Goal: Task Accomplishment & Management: Manage account settings

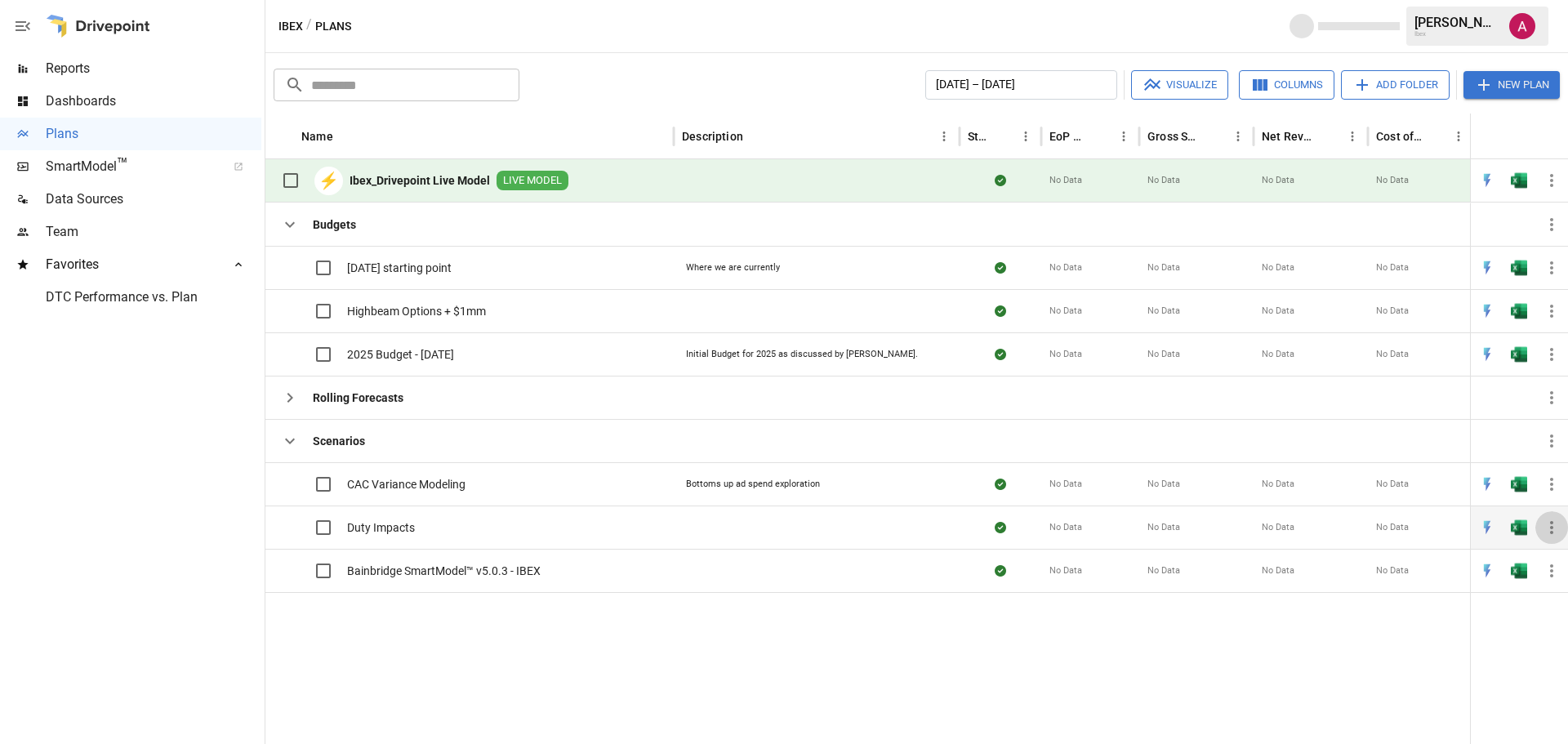
click at [1551, 530] on icon "button" at bounding box center [1551, 528] width 19 height 19
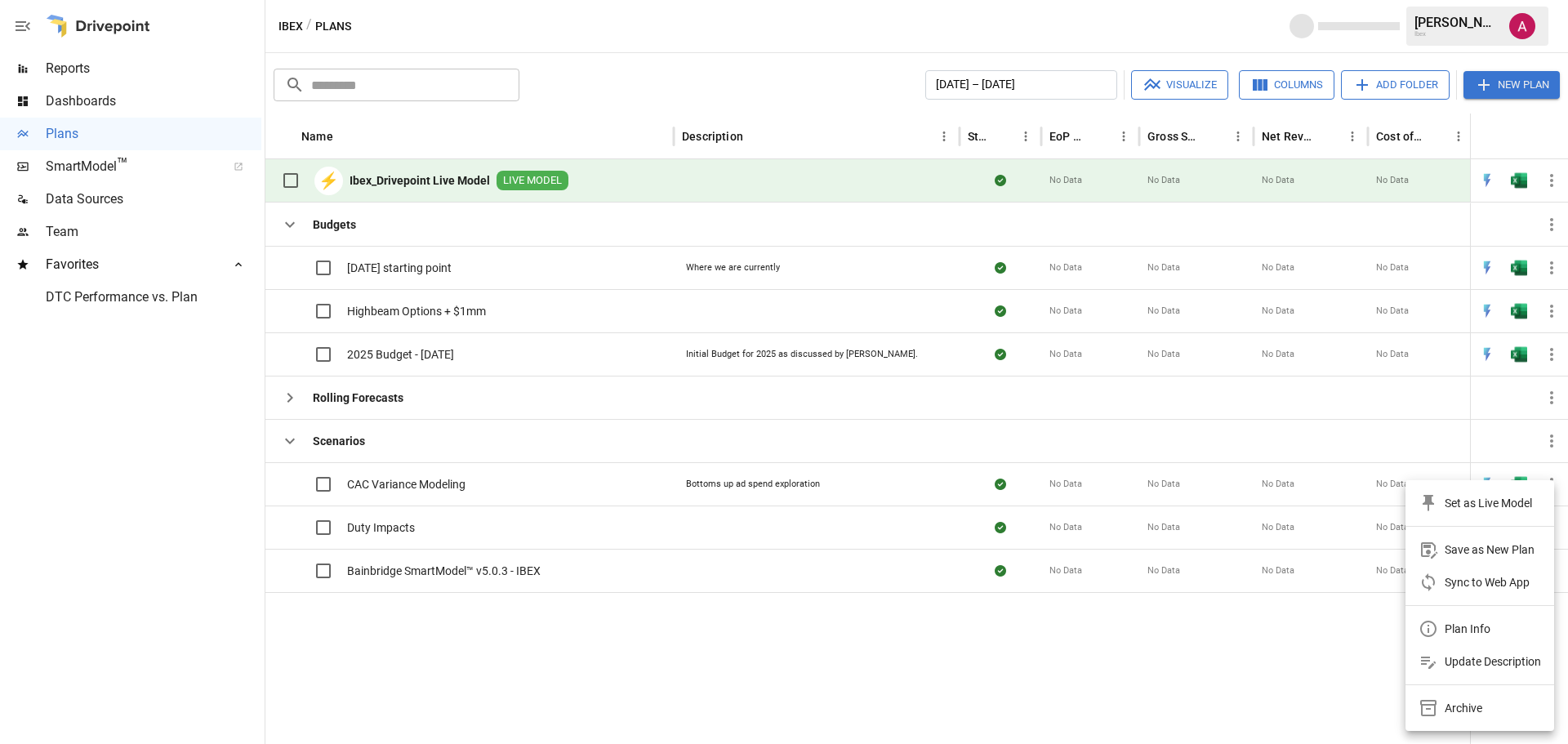
click at [103, 72] on div at bounding box center [784, 372] width 1568 height 744
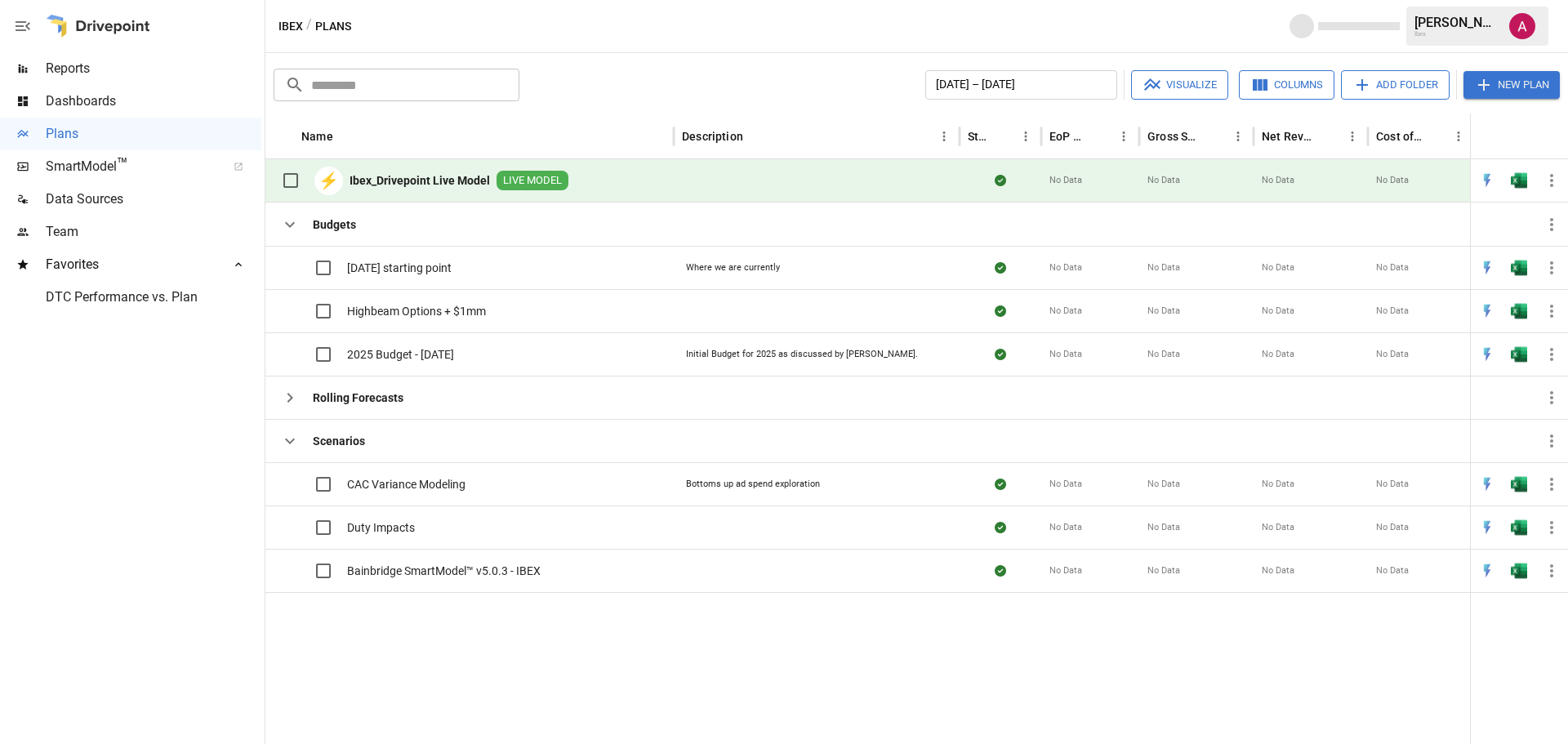
click at [98, 69] on span "Reports" at bounding box center [153, 69] width 215 height 19
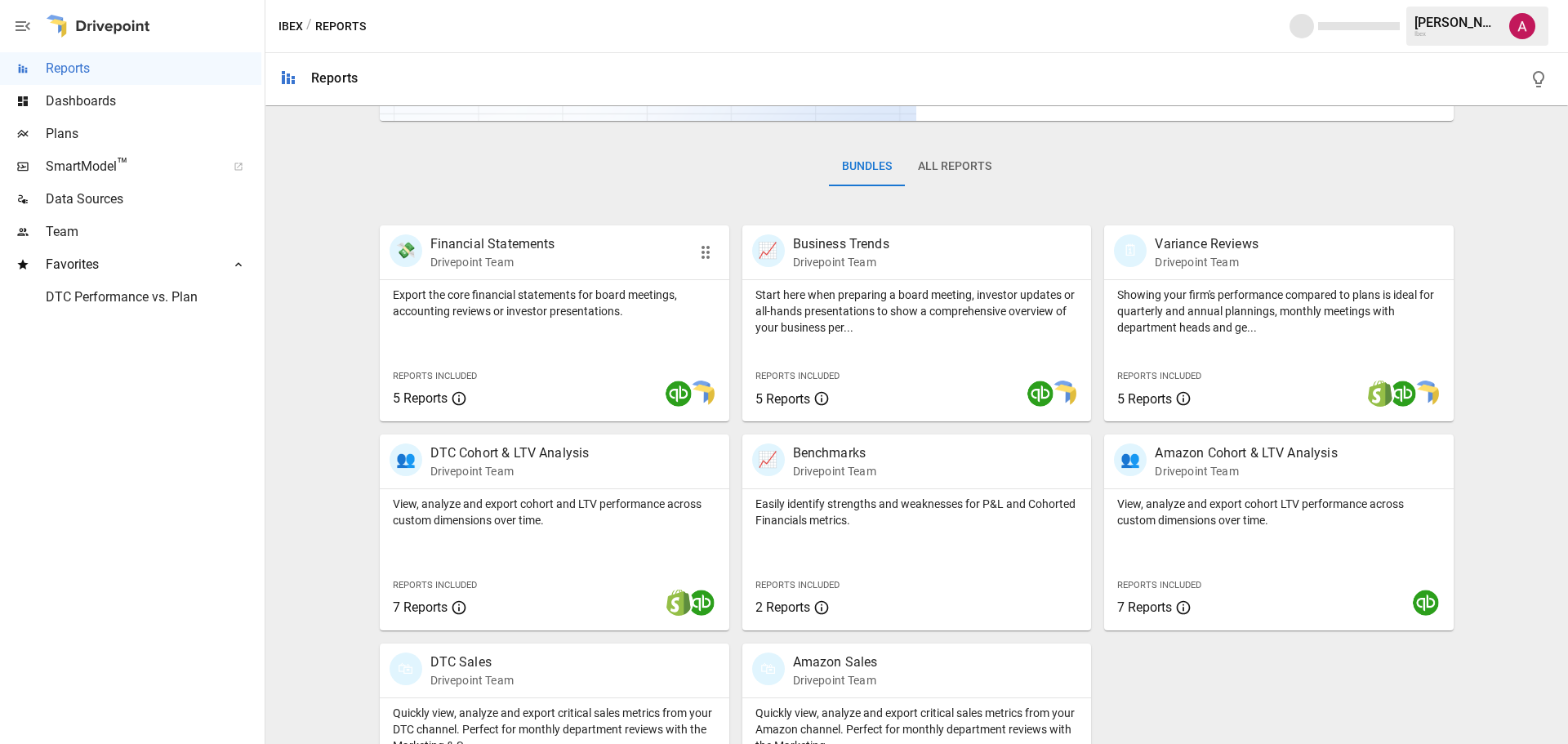
scroll to position [245, 0]
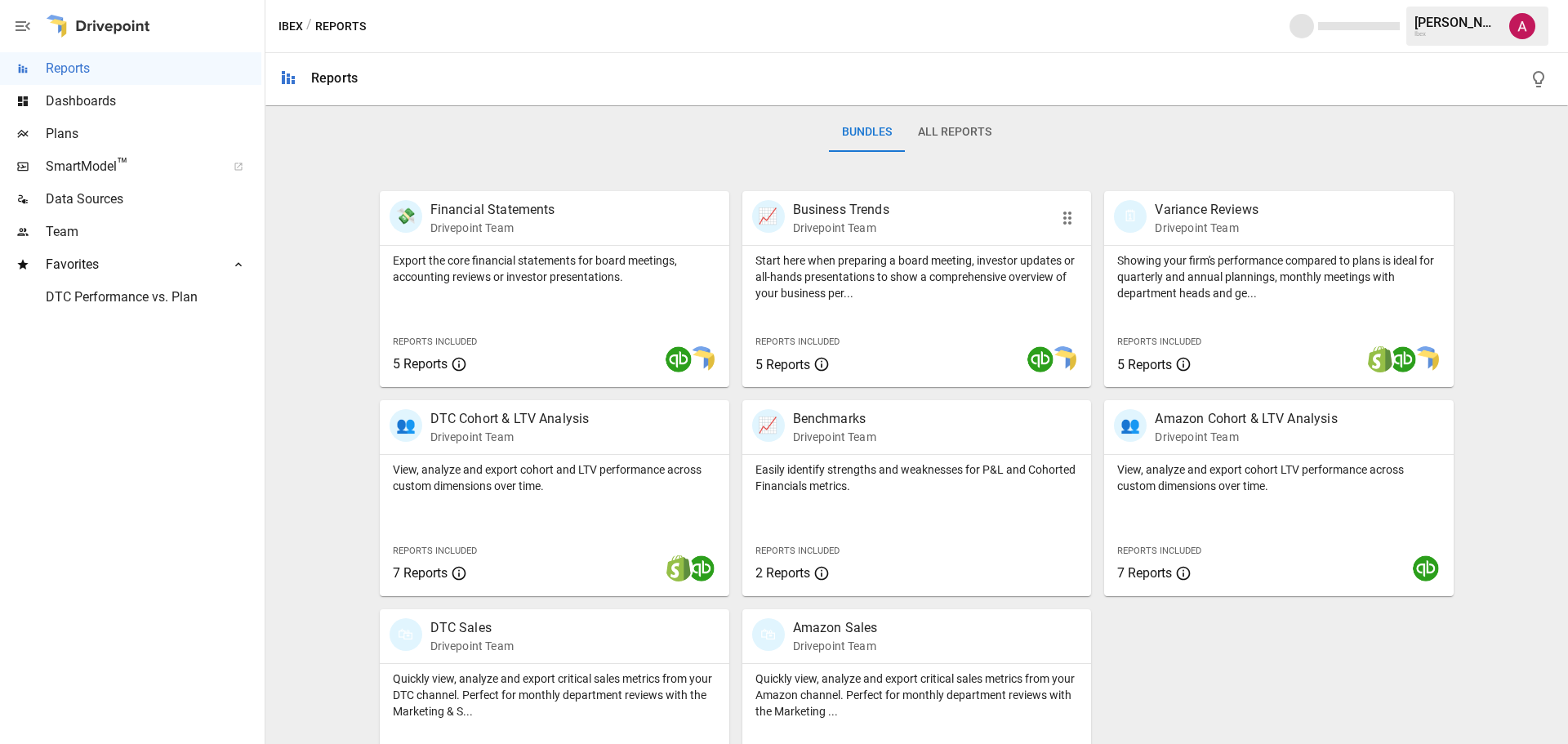
click at [840, 322] on div "Reports Included 5 Reports" at bounding box center [814, 352] width 145 height 70
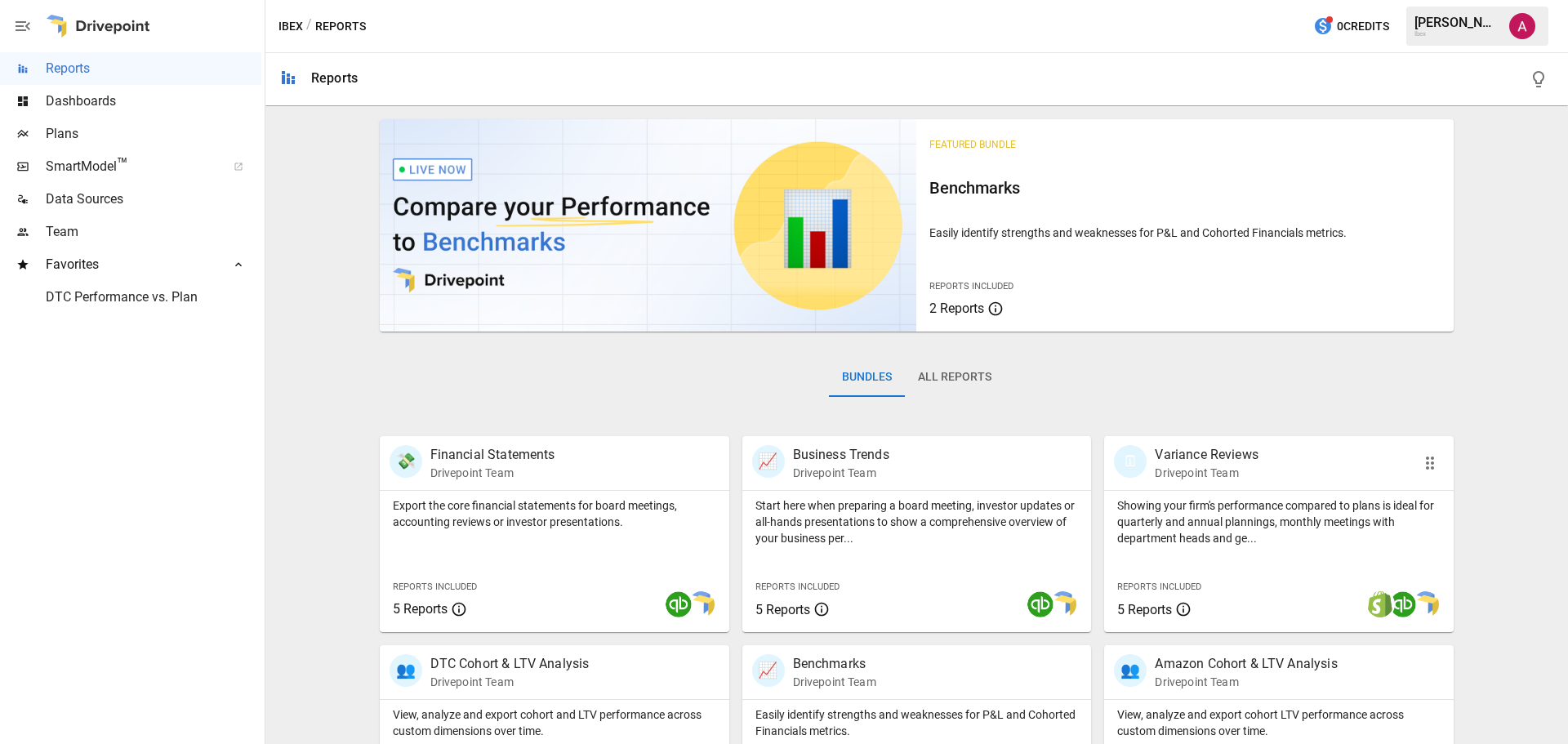
click at [1250, 459] on p "Variance Reviews" at bounding box center [1206, 455] width 103 height 19
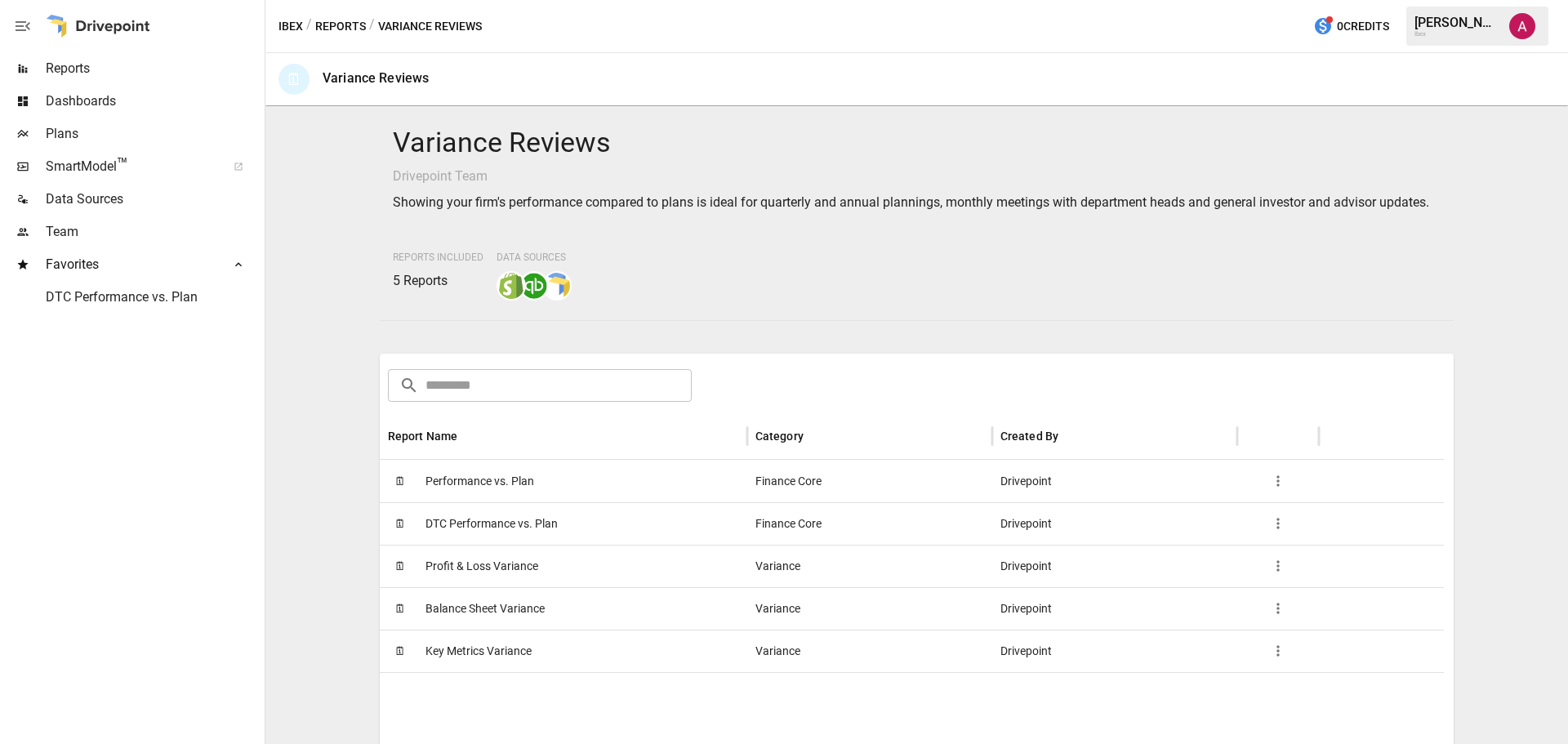
click at [1281, 532] on icon "button" at bounding box center [1278, 523] width 17 height 17
click at [1157, 547] on div at bounding box center [784, 372] width 1568 height 744
click at [549, 536] on span "DTC Performance vs. Plan" at bounding box center [491, 523] width 133 height 41
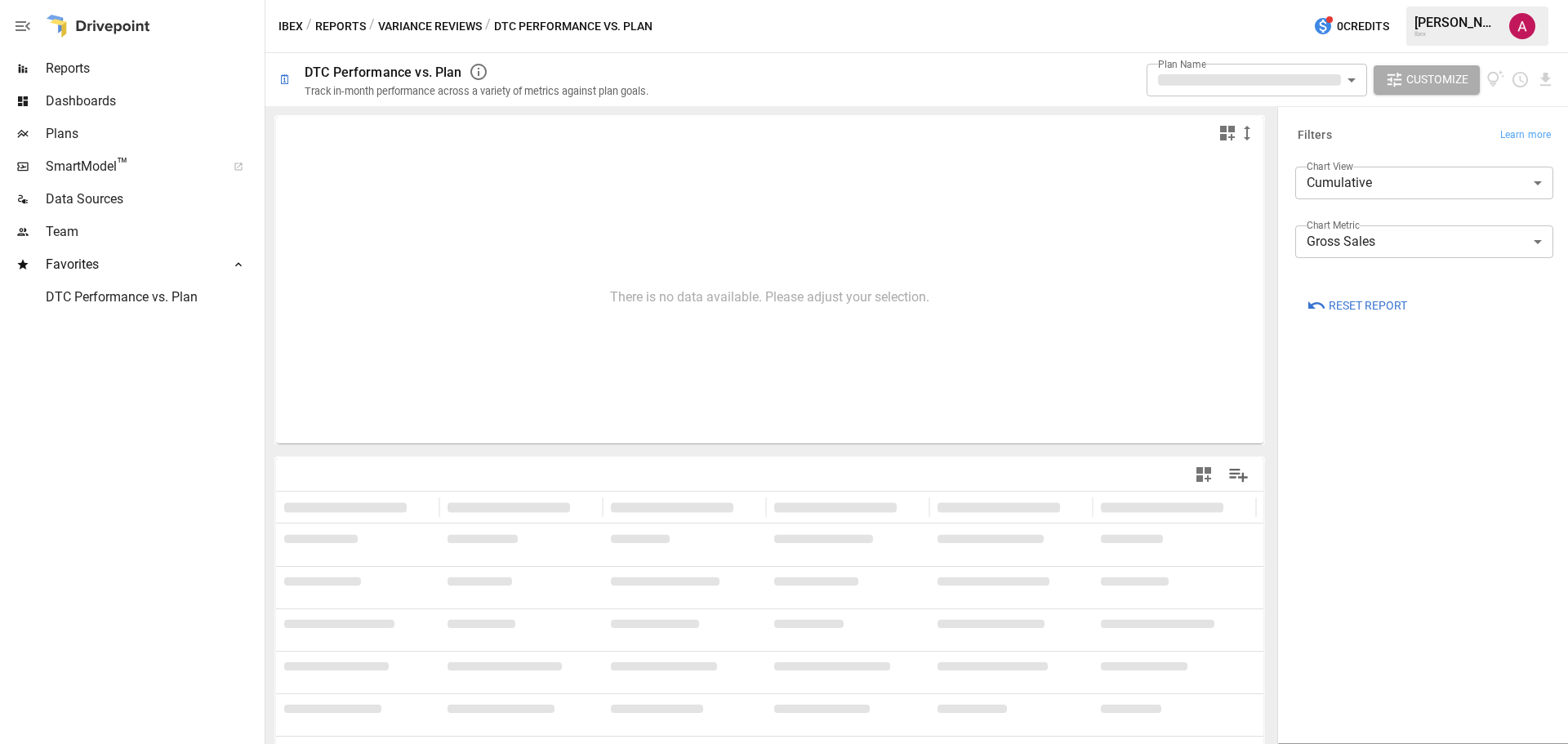
type input "**********"
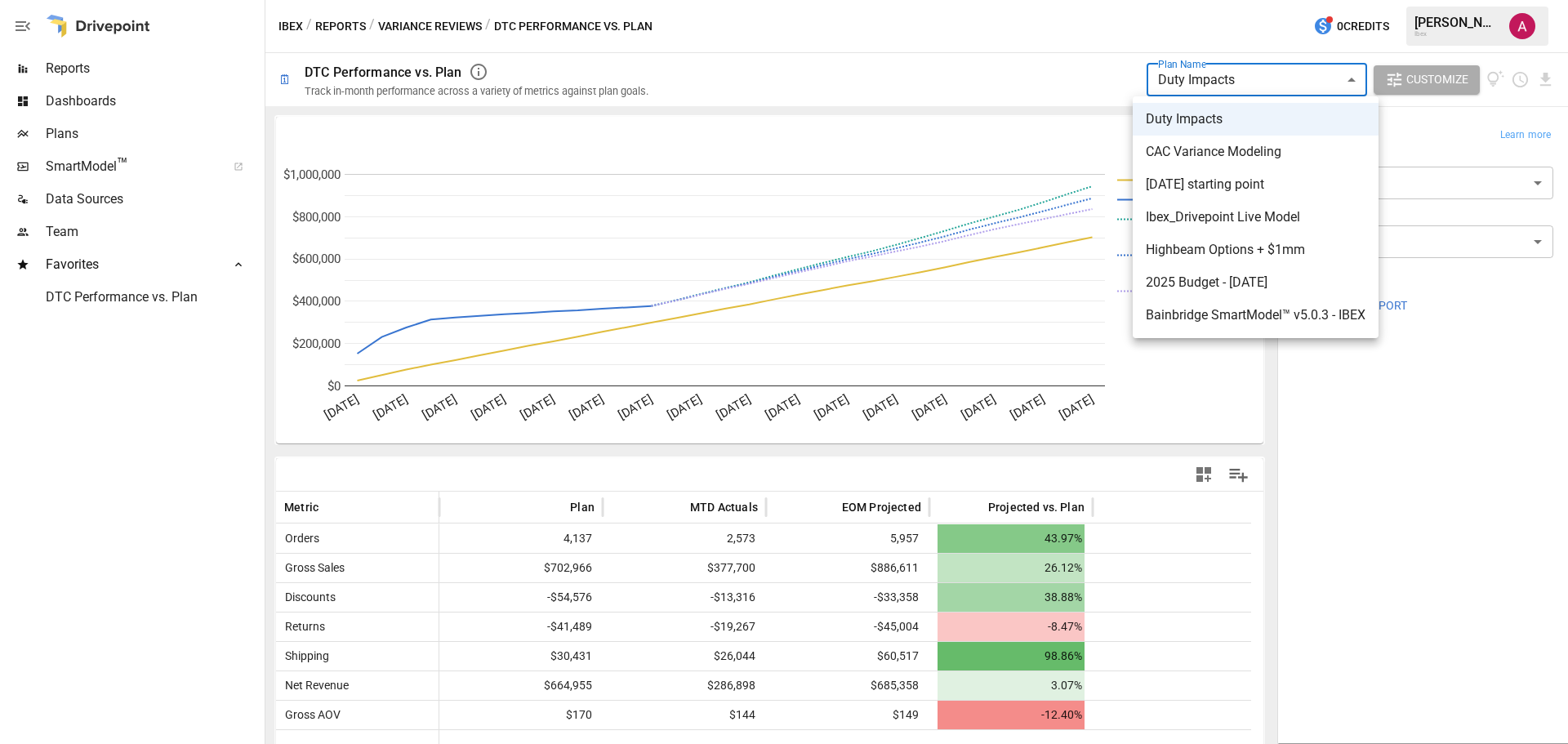
click at [1354, 0] on body "**********" at bounding box center [784, 0] width 1568 height 0
click at [1255, 121] on span "Duty Impacts" at bounding box center [1255, 119] width 220 height 19
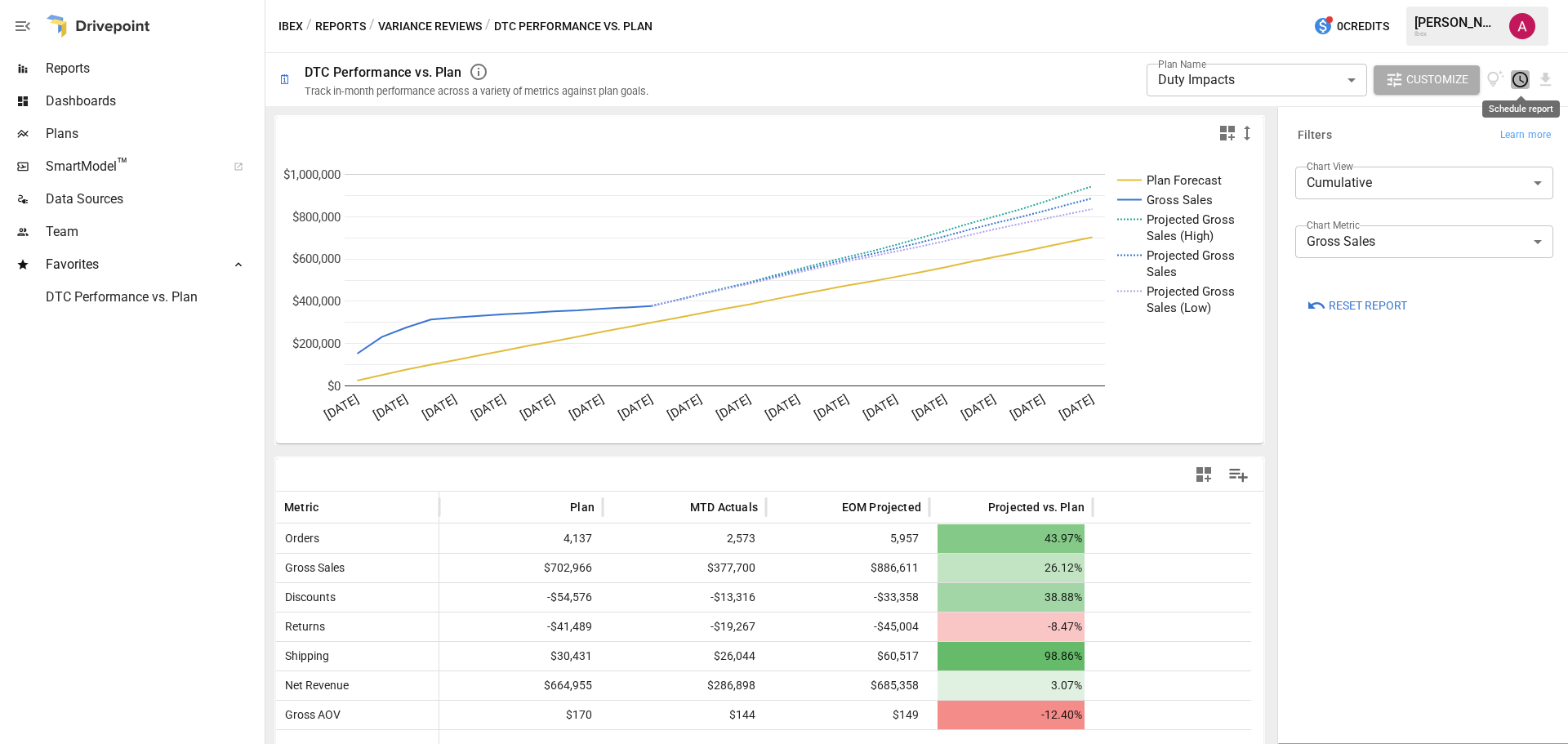
click at [1518, 78] on icon "Schedule report" at bounding box center [1520, 79] width 18 height 18
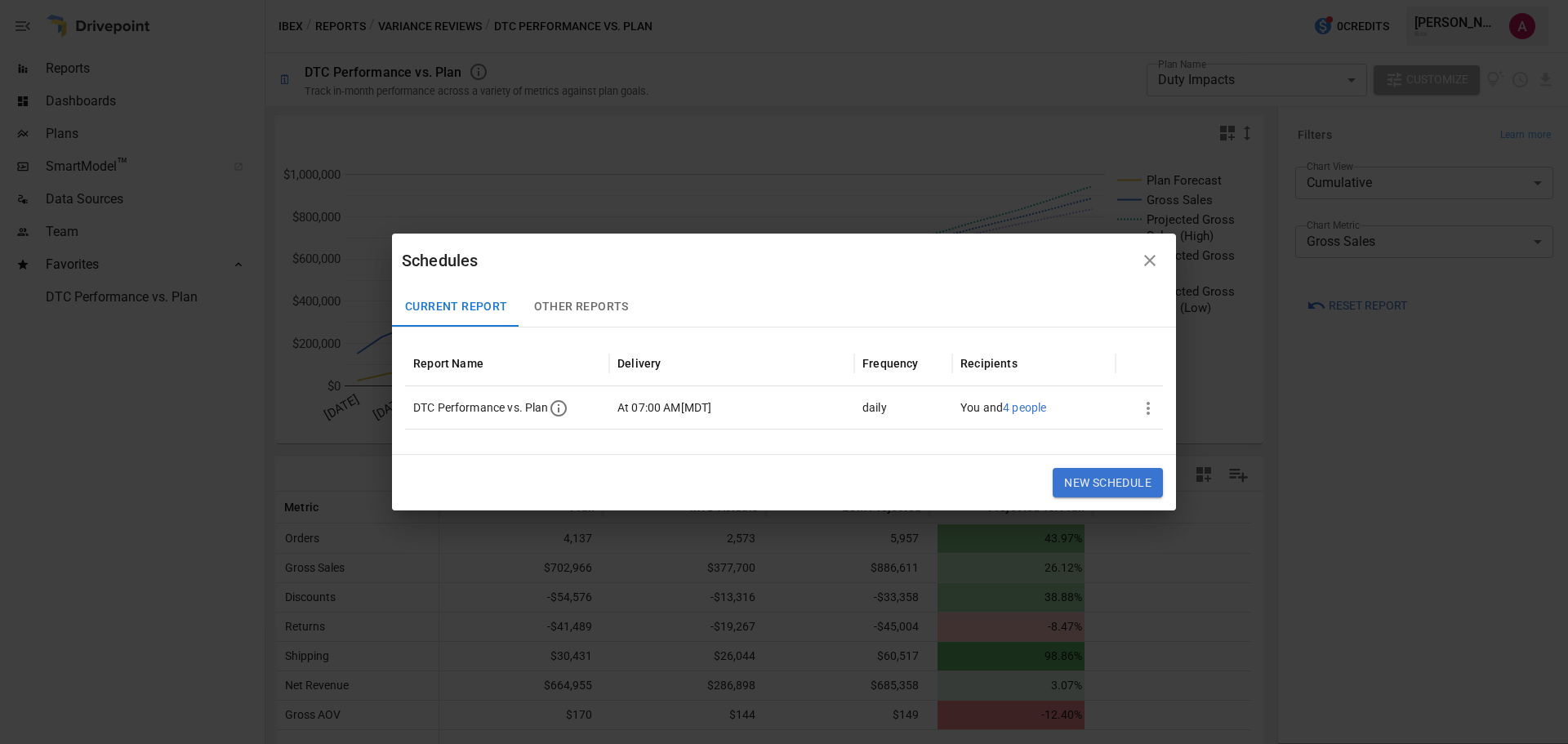
click at [1151, 402] on icon "button" at bounding box center [1148, 408] width 19 height 19
click at [1165, 449] on div "Edit" at bounding box center [1161, 449] width 20 height 18
click at [1156, 443] on div "Edit" at bounding box center [1161, 449] width 20 height 18
click at [1183, 452] on li "Edit" at bounding box center [1174, 448] width 85 height 33
click at [1162, 451] on div "Edit" at bounding box center [1161, 449] width 20 height 18
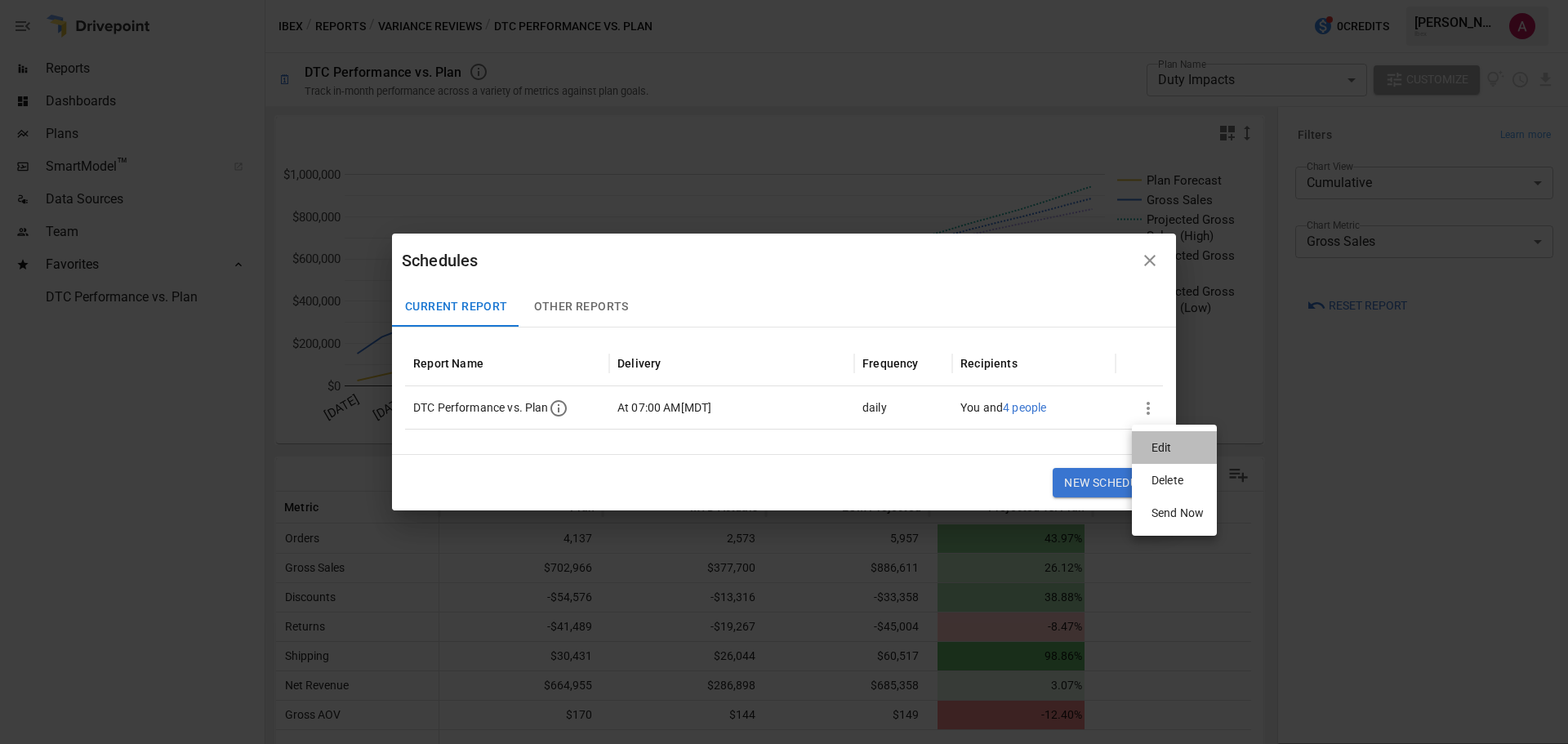
click at [1162, 451] on div "Edit" at bounding box center [1161, 449] width 20 height 18
click at [1168, 479] on div "Delete" at bounding box center [1167, 481] width 32 height 18
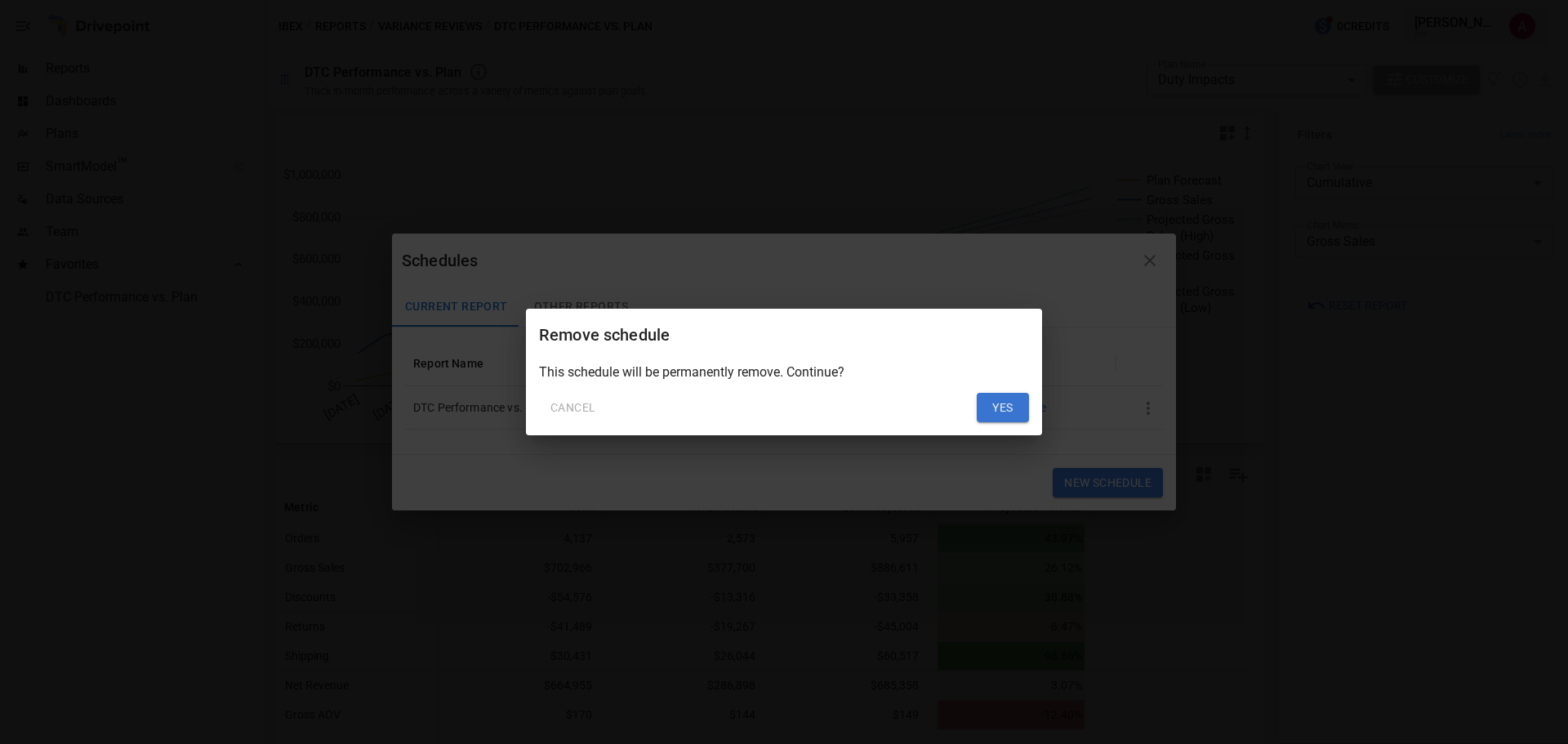
click at [1005, 405] on button "Yes" at bounding box center [1002, 407] width 52 height 29
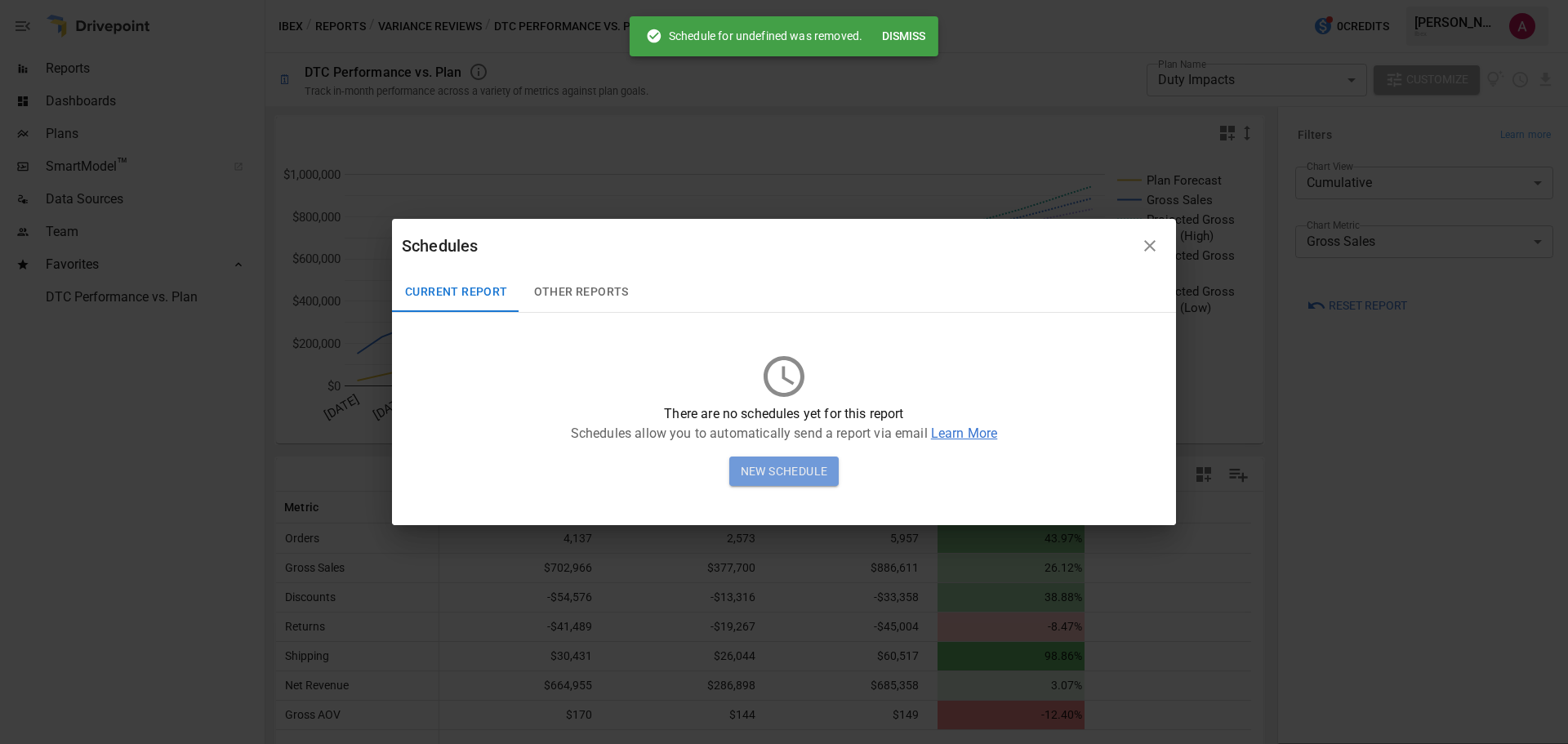
click at [785, 483] on button "New Schedule" at bounding box center [784, 470] width 110 height 29
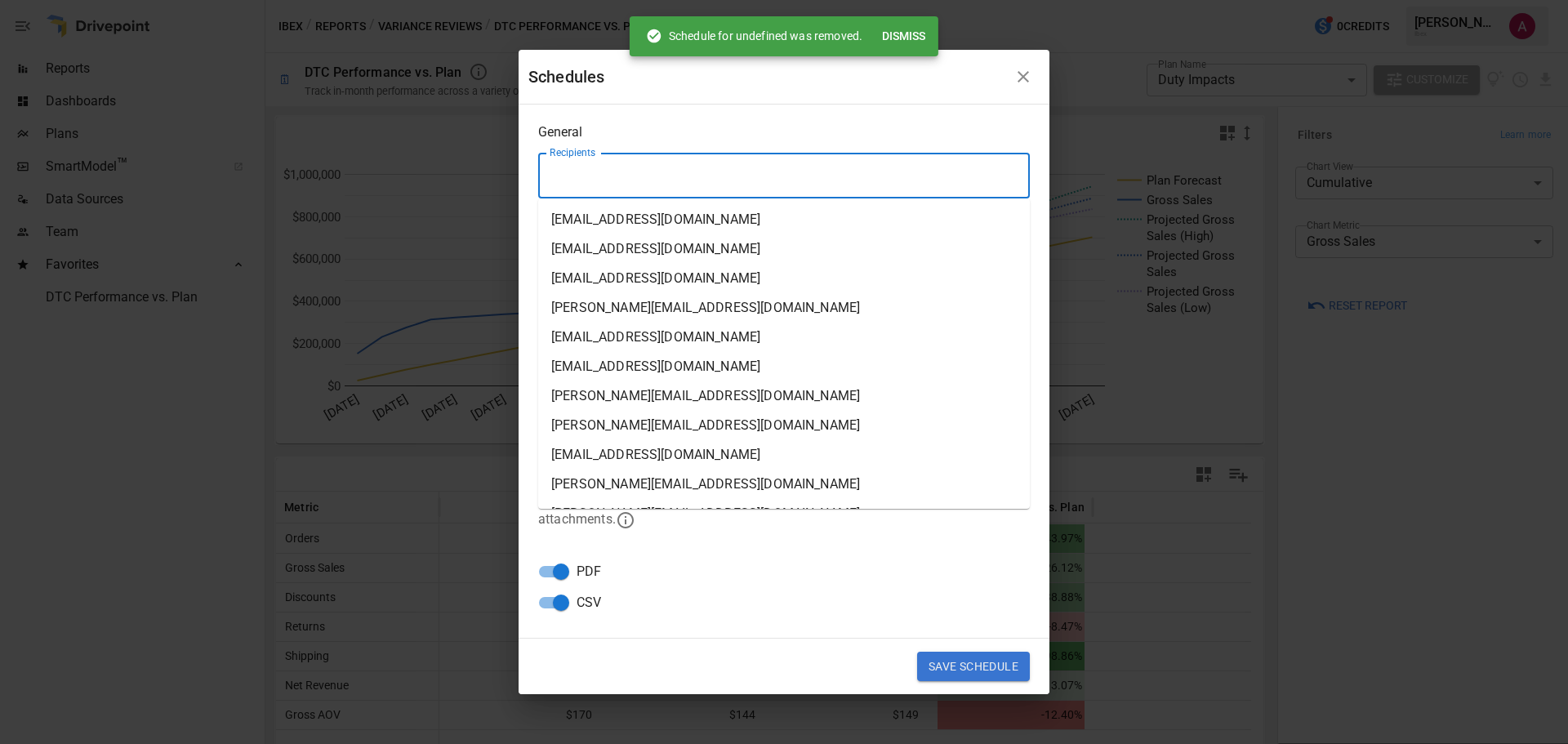
click at [652, 168] on input "Recipients" at bounding box center [784, 175] width 477 height 31
click at [646, 216] on li "[EMAIL_ADDRESS][DOMAIN_NAME]" at bounding box center [783, 219] width 491 height 29
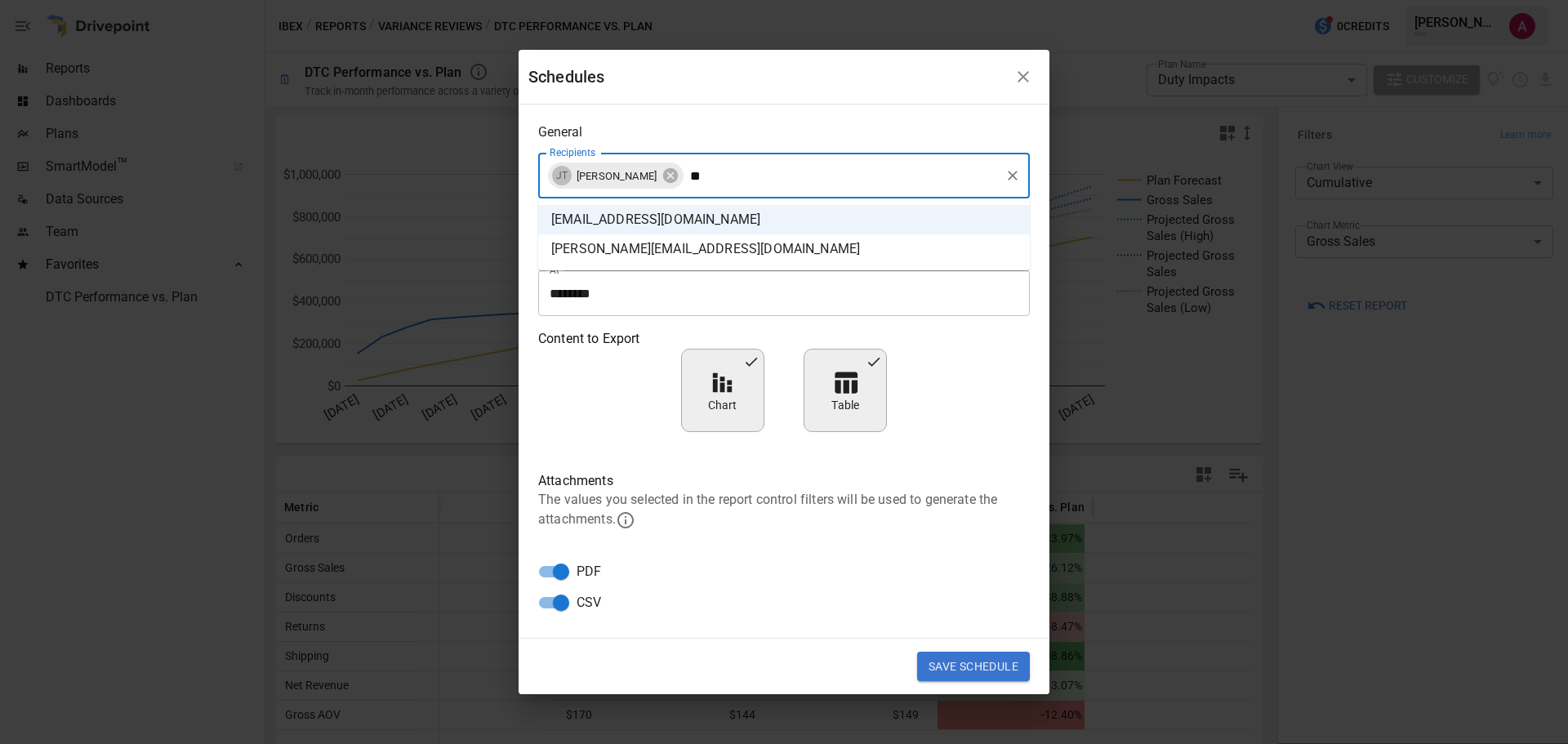
type input "***"
click at [682, 221] on li "[PERSON_NAME][EMAIL_ADDRESS][DOMAIN_NAME]" at bounding box center [783, 219] width 491 height 29
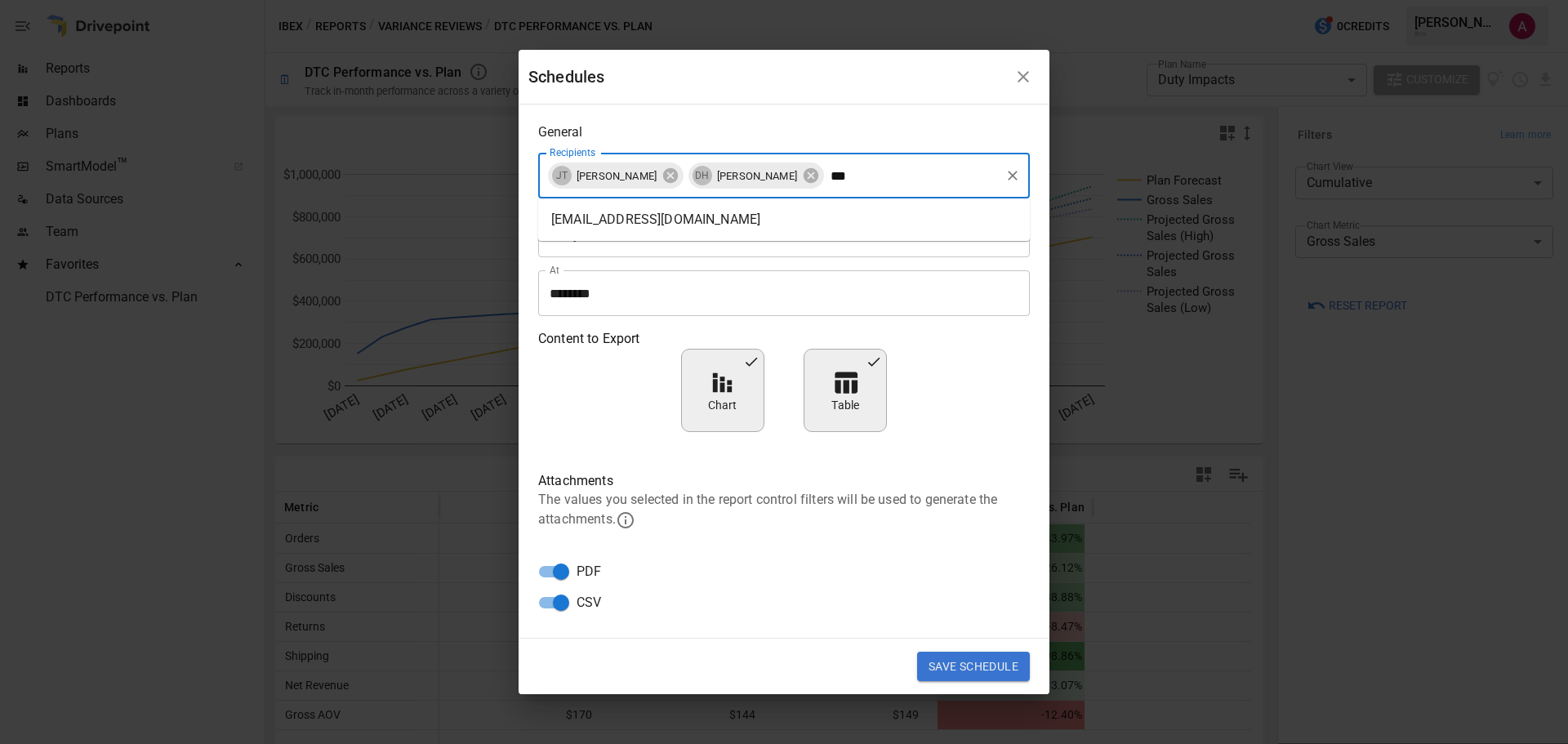
type input "****"
click at [686, 222] on li "[EMAIL_ADDRESS][DOMAIN_NAME]" at bounding box center [783, 219] width 491 height 29
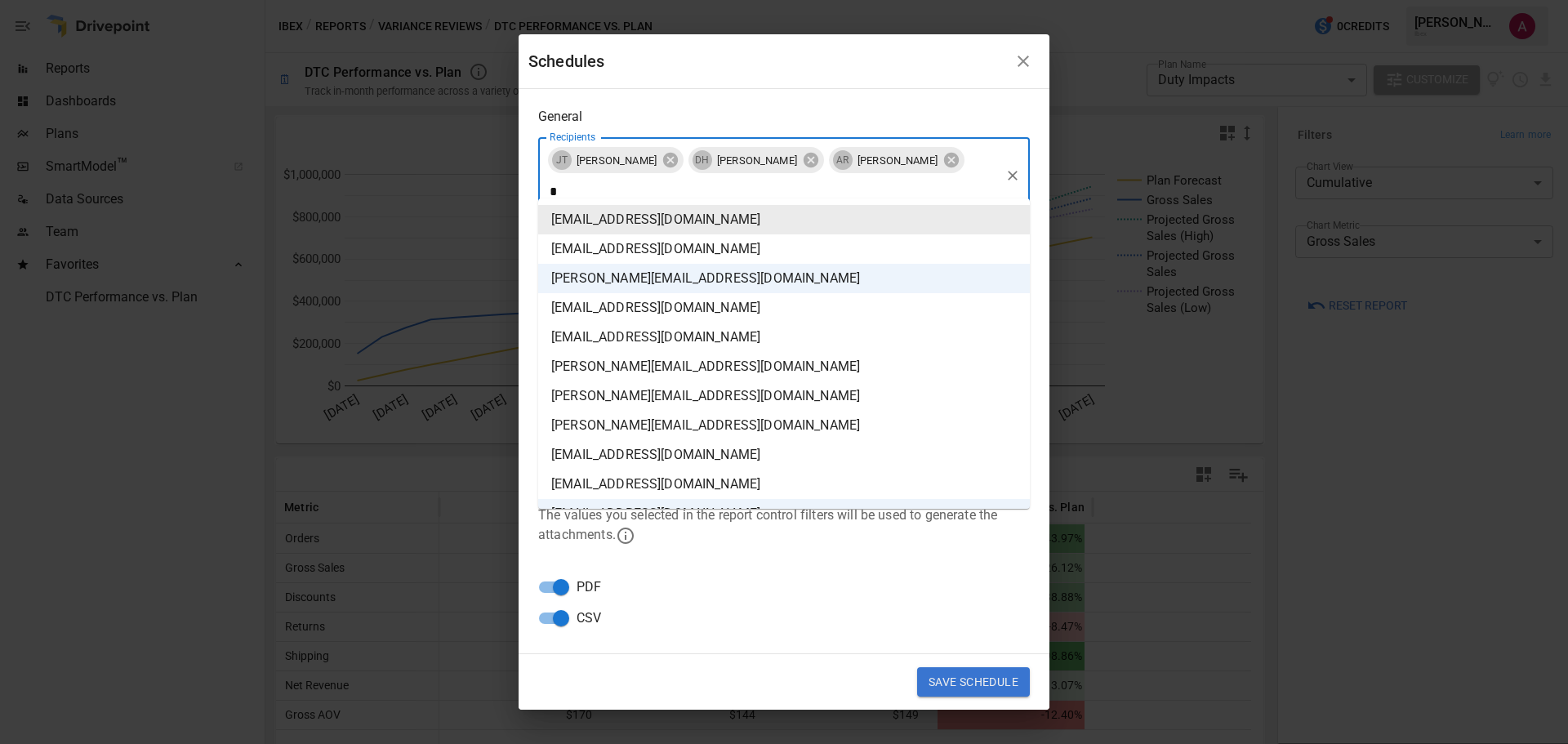
type input "**"
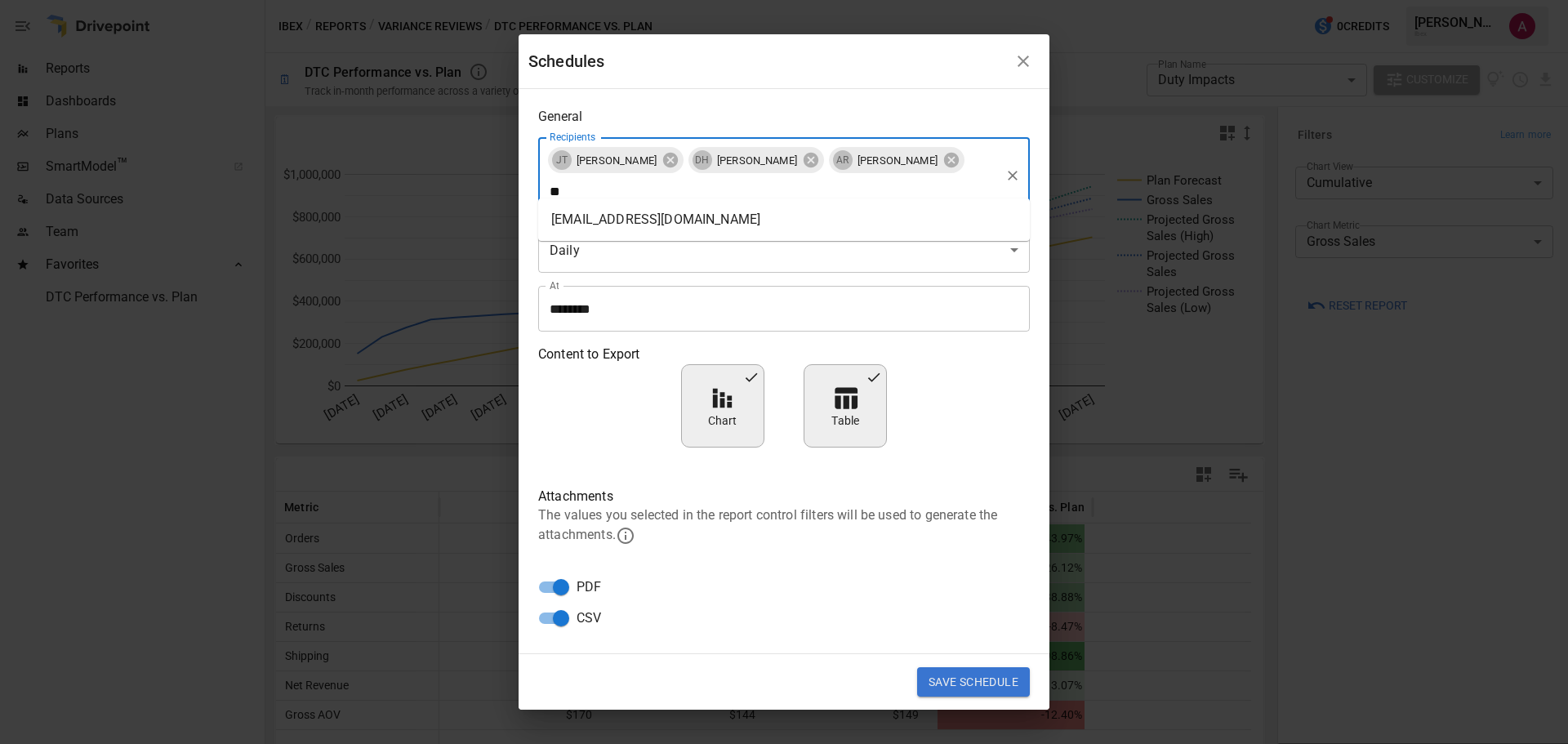
click at [605, 233] on li "[EMAIL_ADDRESS][DOMAIN_NAME]" at bounding box center [783, 219] width 491 height 29
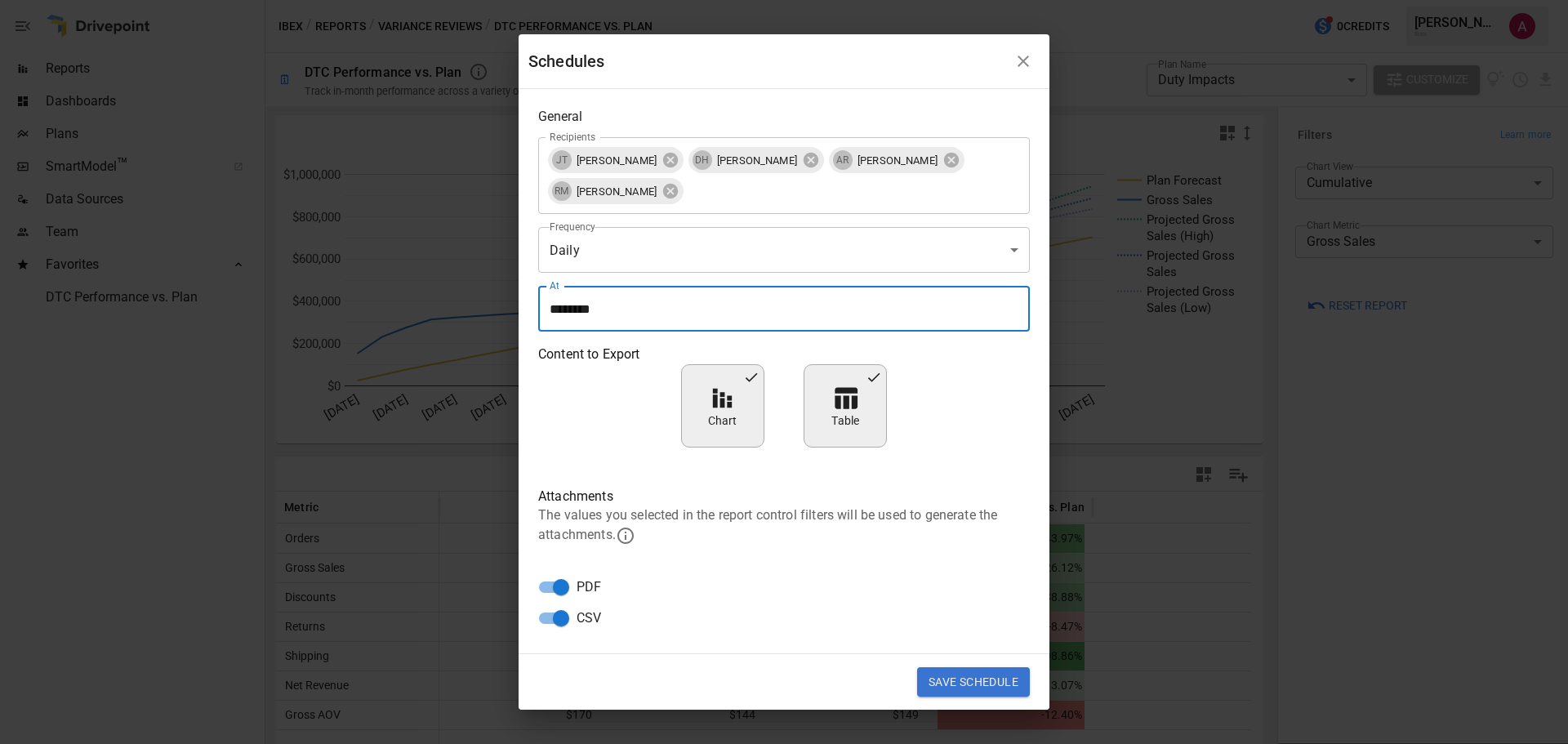
click at [670, 317] on input "********" at bounding box center [778, 309] width 480 height 46
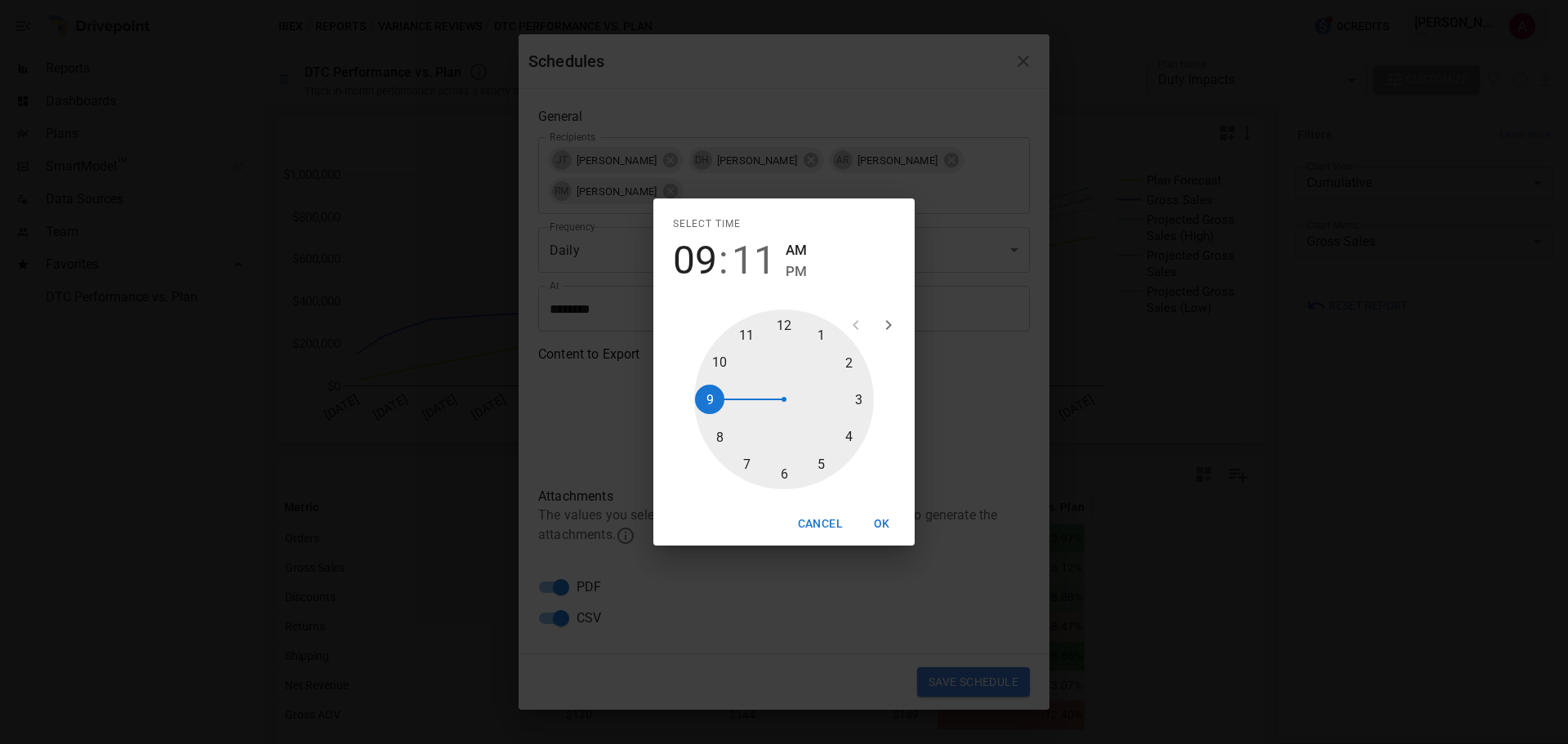
click at [763, 249] on span "11" at bounding box center [753, 260] width 44 height 46
type input "********"
drag, startPoint x: 850, startPoint y: 370, endPoint x: 782, endPoint y: 479, distance: 128.5
click at [782, 479] on div at bounding box center [784, 399] width 179 height 179
click at [881, 525] on button "OK" at bounding box center [882, 524] width 52 height 30
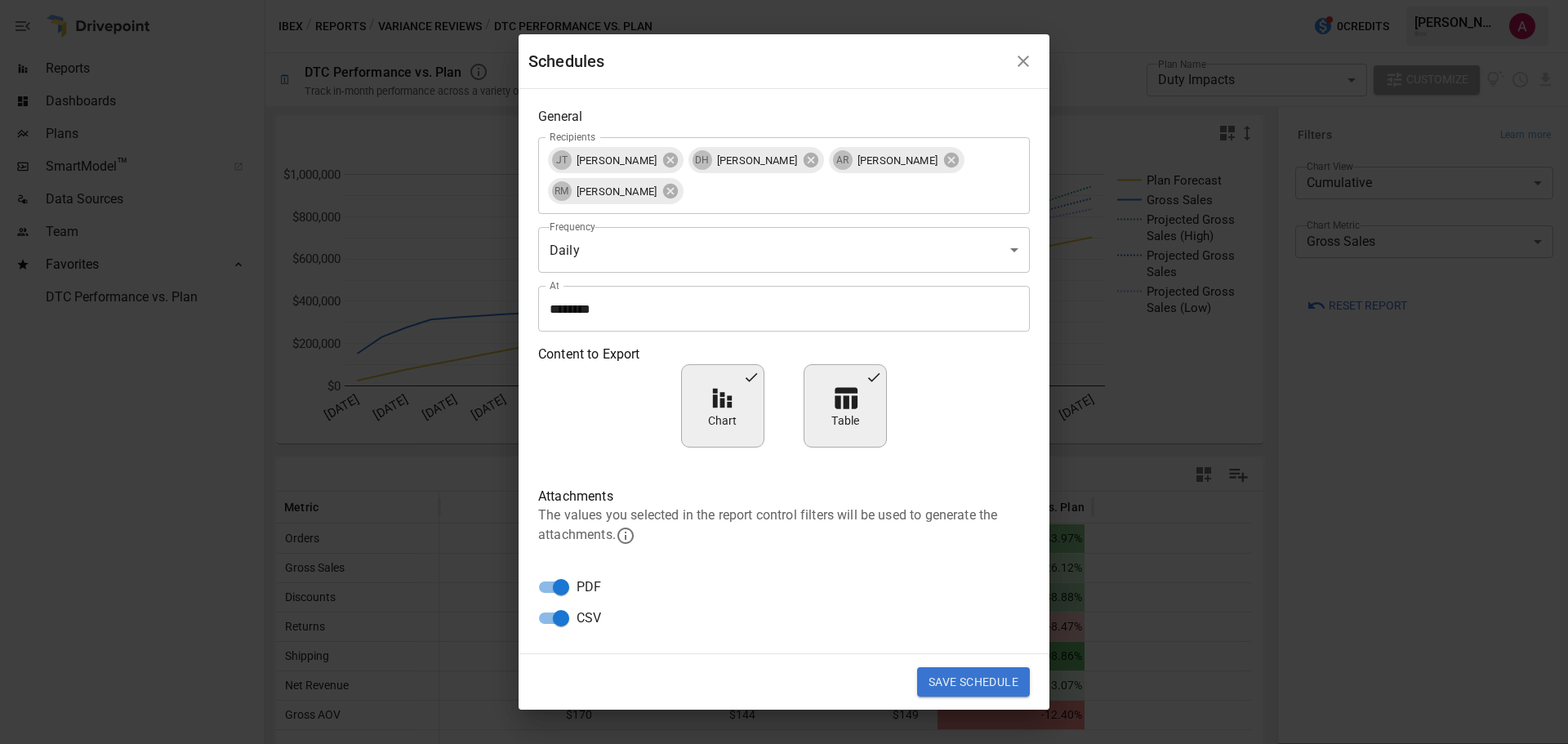
click at [582, 371] on div "Content to Export Chart Table" at bounding box center [783, 396] width 491 height 103
click at [991, 686] on button "Save Schedule" at bounding box center [973, 682] width 113 height 29
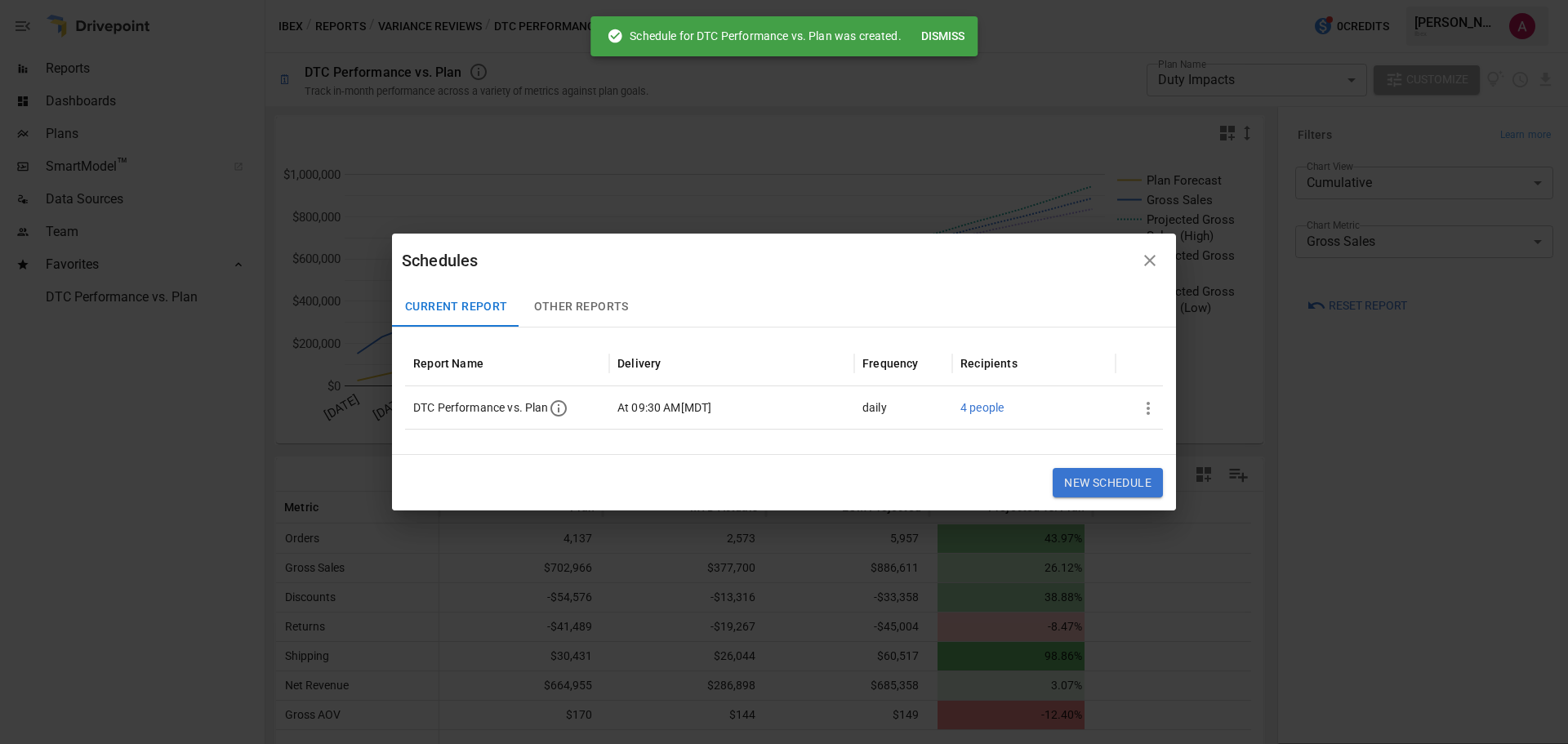
click at [1149, 261] on icon "button" at bounding box center [1150, 260] width 11 height 11
